Goal: Navigation & Orientation: Find specific page/section

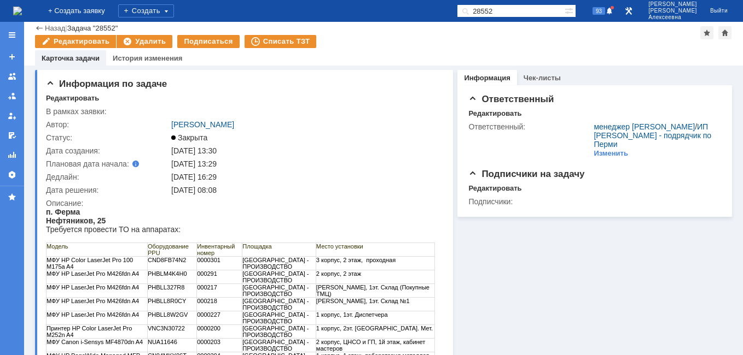
scroll to position [220, 0]
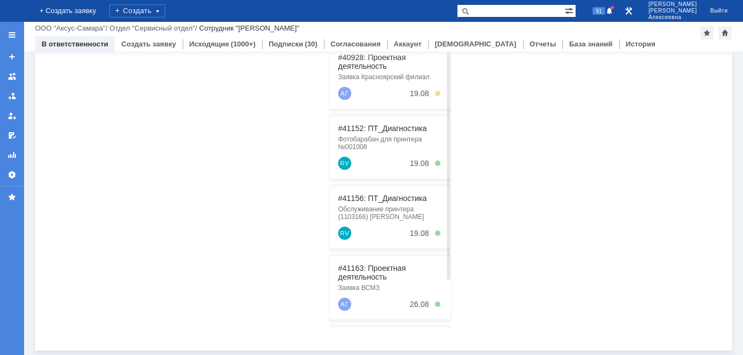
scroll to position [119, 0]
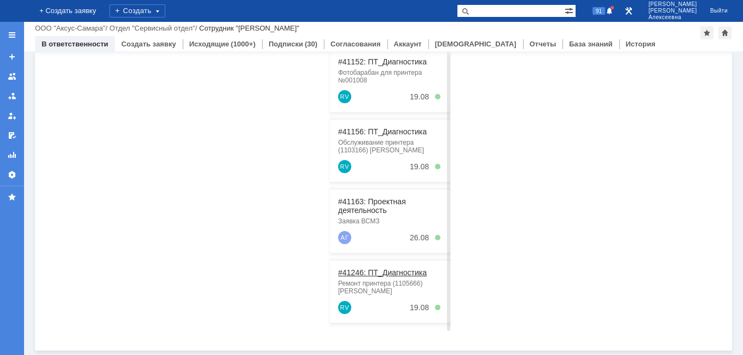
click at [373, 275] on link "#41246: ПТ_Диагностика" at bounding box center [382, 272] width 89 height 9
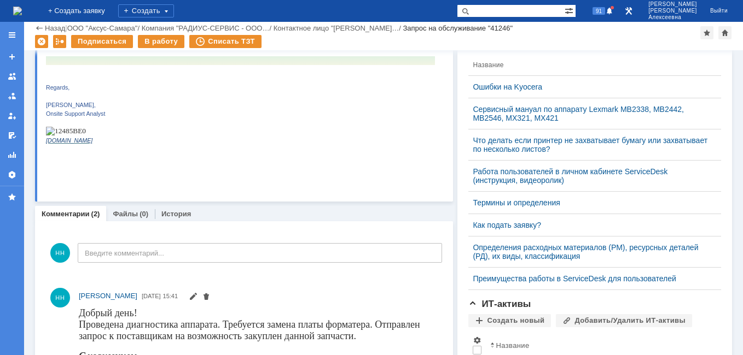
scroll to position [328, 0]
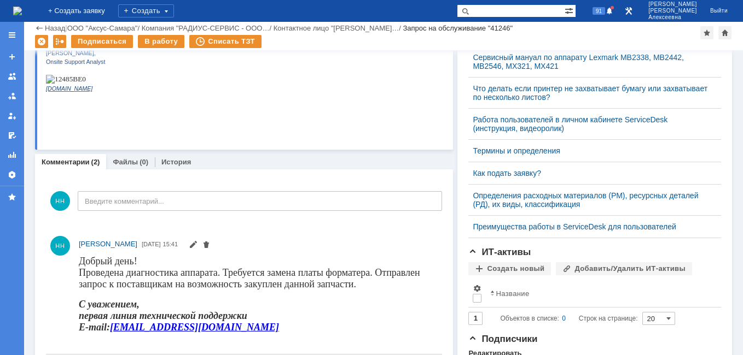
click at [22, 8] on img at bounding box center [17, 11] width 9 height 9
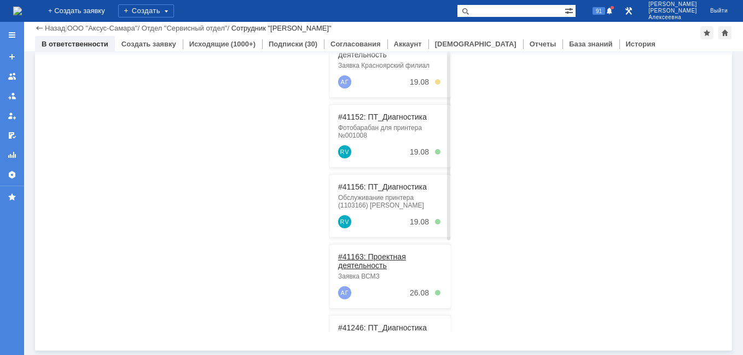
scroll to position [119, 0]
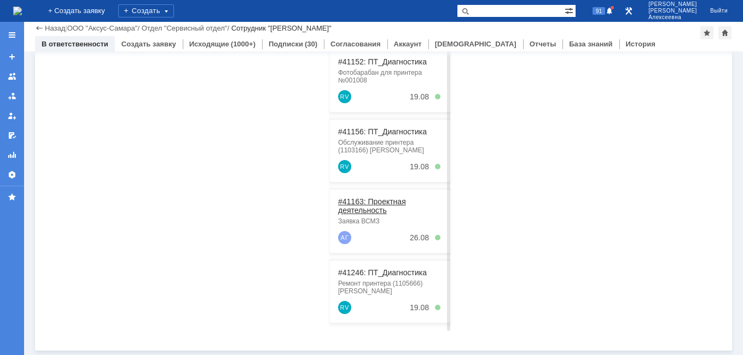
click at [357, 211] on link "#41163: Проектная деятельность" at bounding box center [372, 205] width 68 height 17
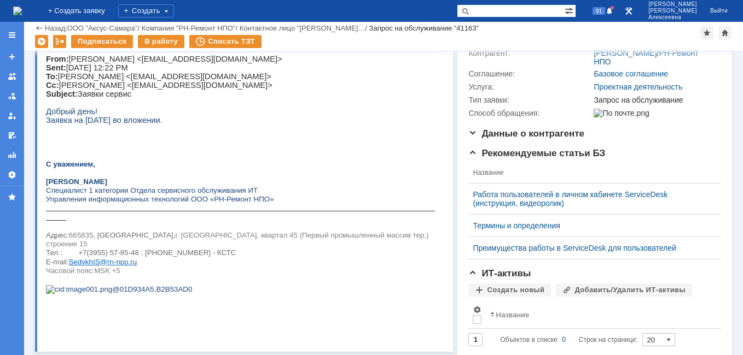
scroll to position [328, 0]
